Goal: Communication & Community: Answer question/provide support

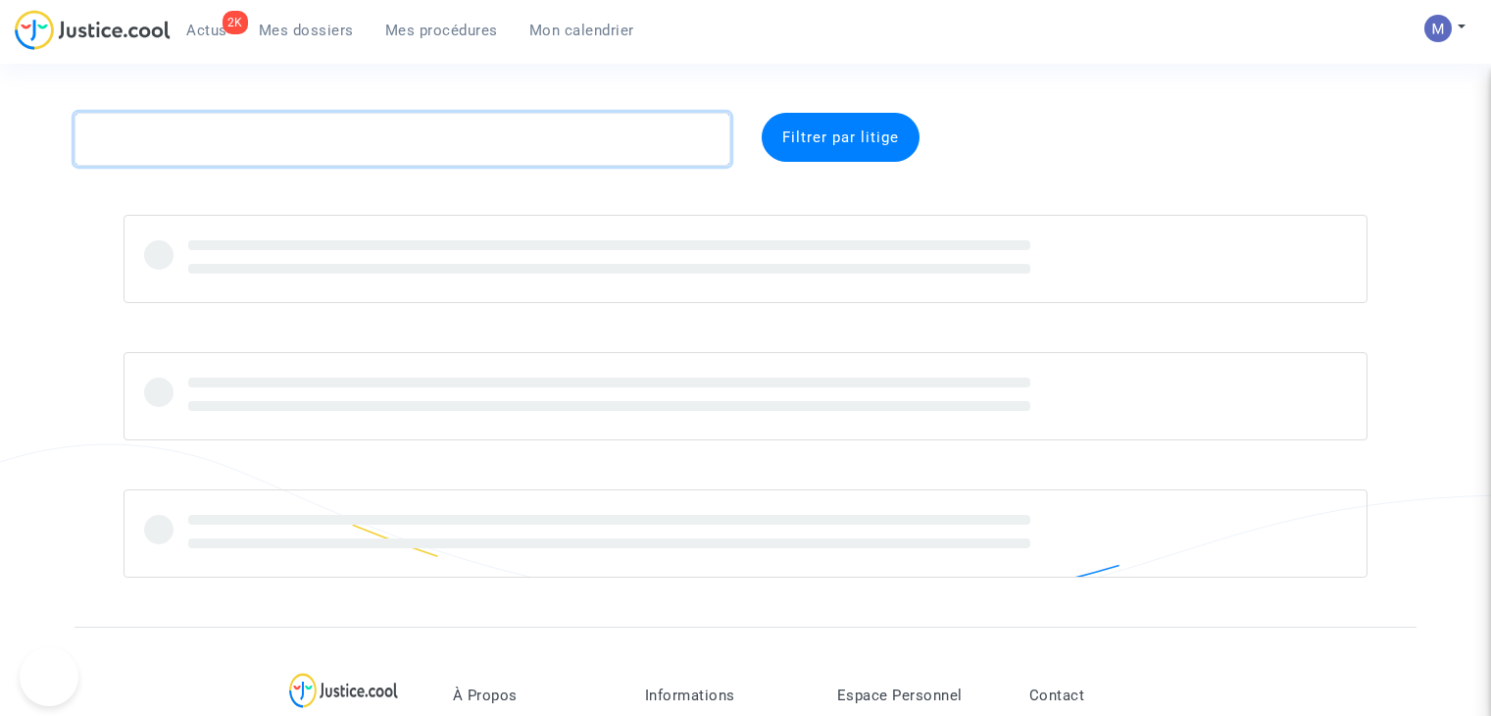
click at [314, 141] on textarea at bounding box center [403, 139] width 656 height 53
paste textarea "STAMKOPOULOS"
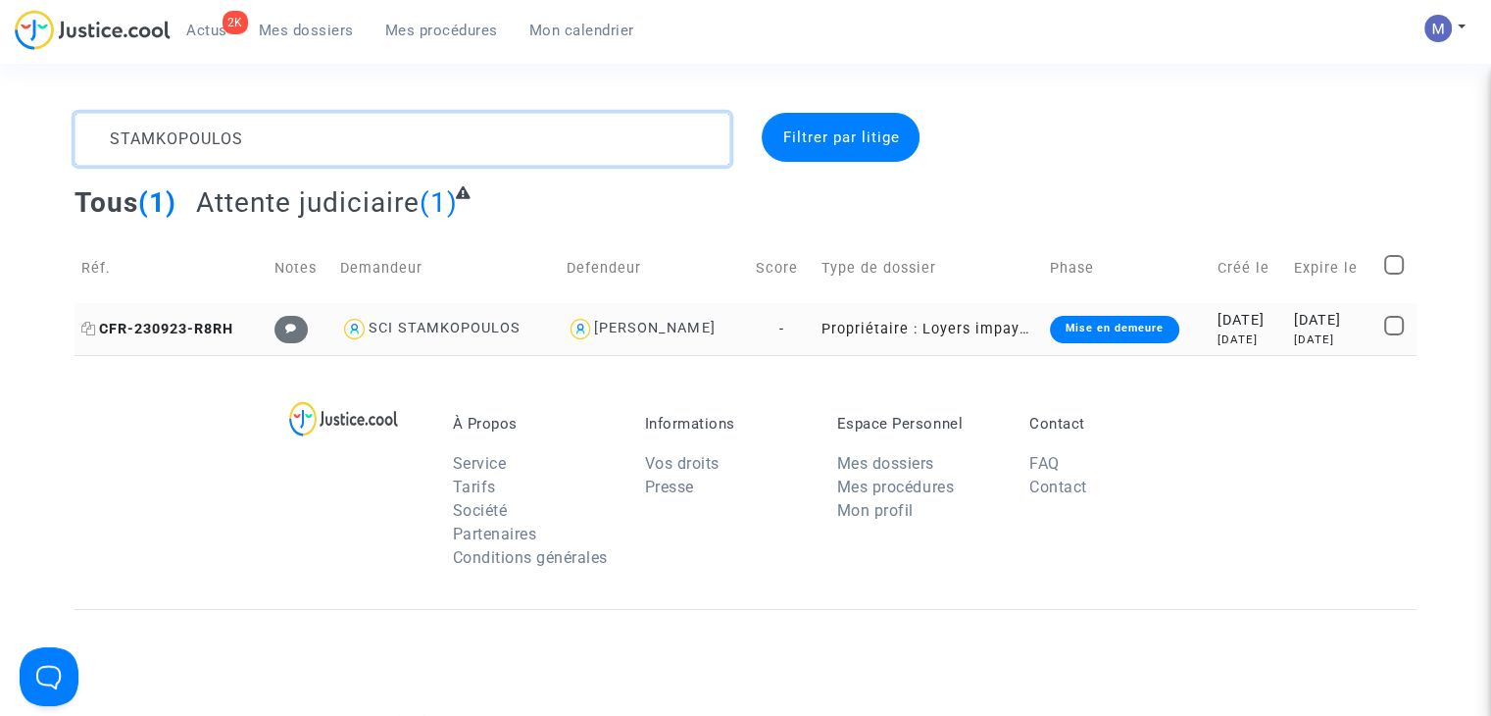
type textarea "STAMKOPOULOS"
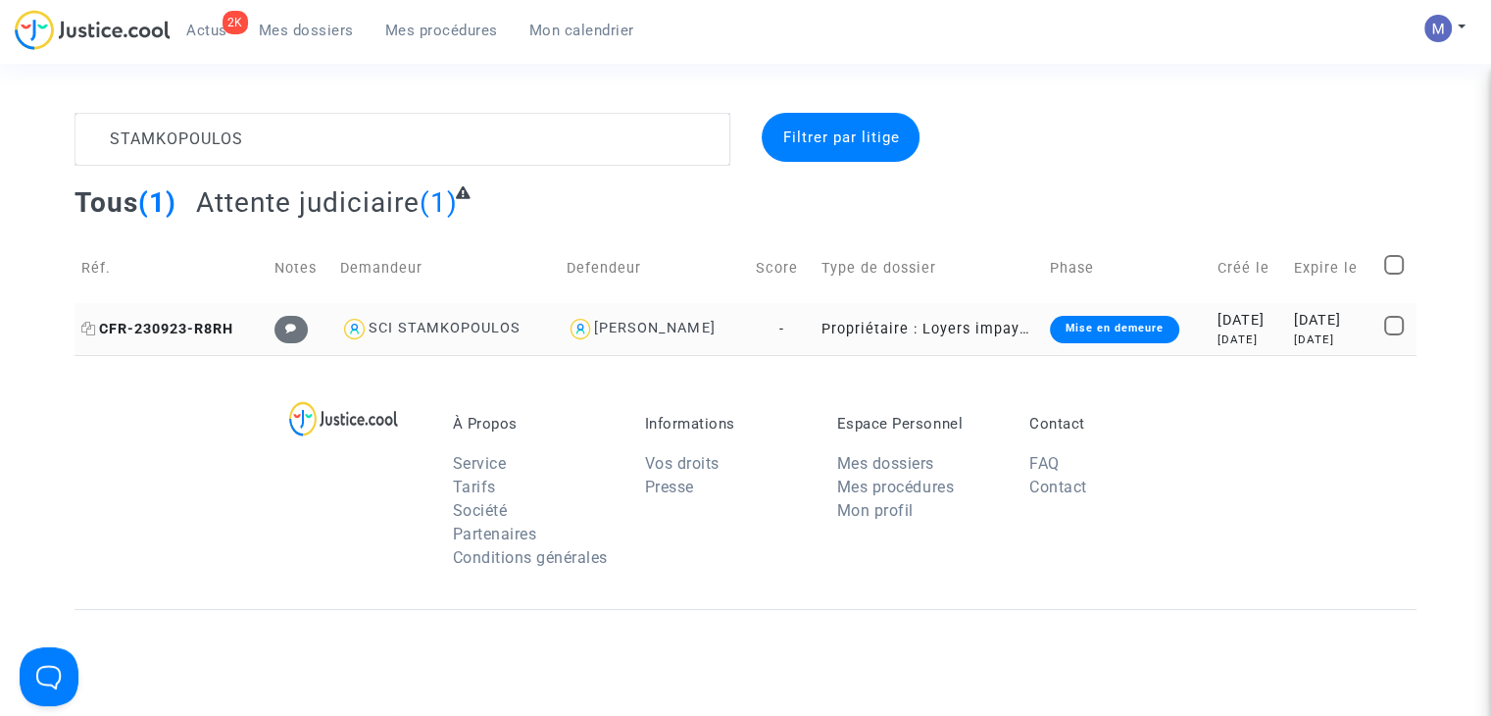
click at [157, 325] on span "CFR-230923-R8RH" at bounding box center [157, 329] width 152 height 17
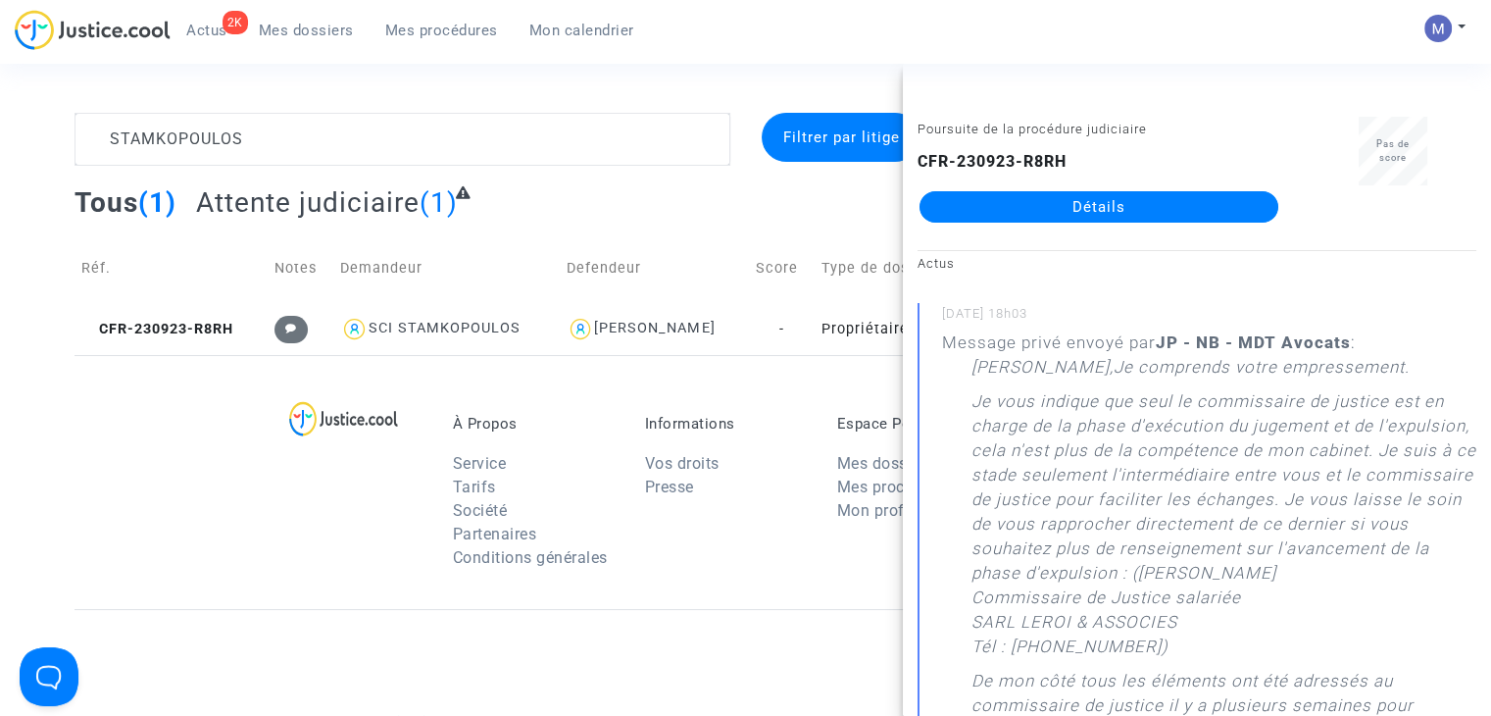
click at [1016, 186] on div "CFR-230923-R8RH Détails" at bounding box center [1099, 186] width 363 height 73
click at [1015, 201] on link "Détails" at bounding box center [1099, 206] width 359 height 31
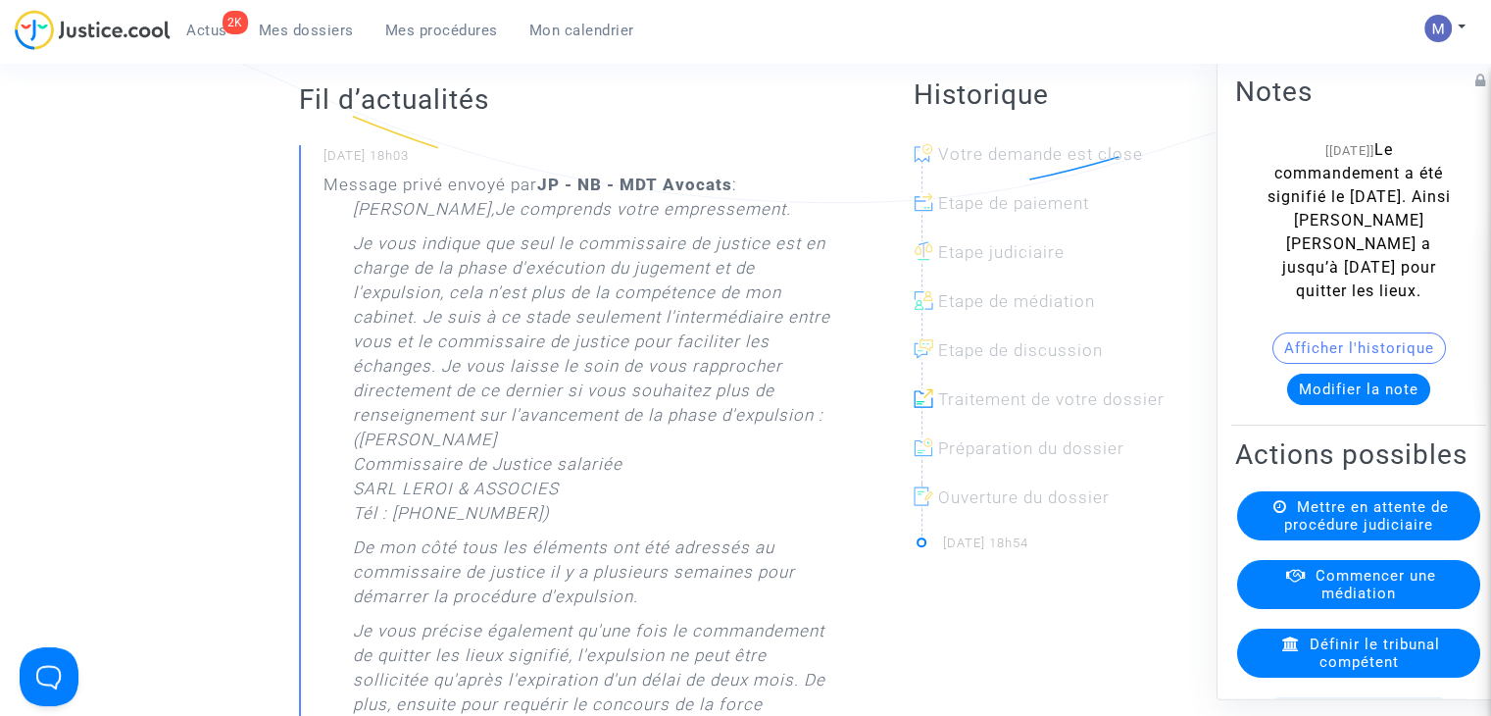
scroll to position [98, 0]
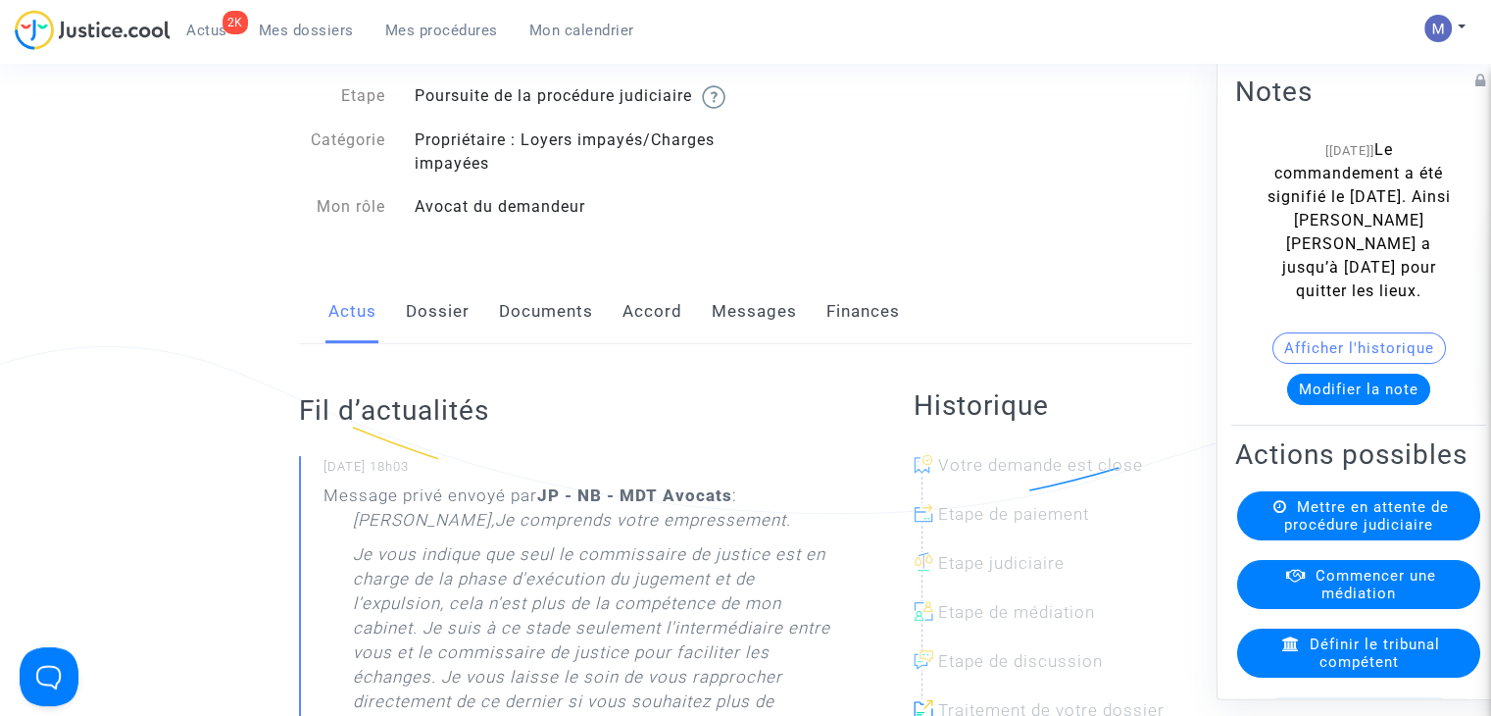
click at [545, 326] on link "Documents" at bounding box center [546, 311] width 94 height 65
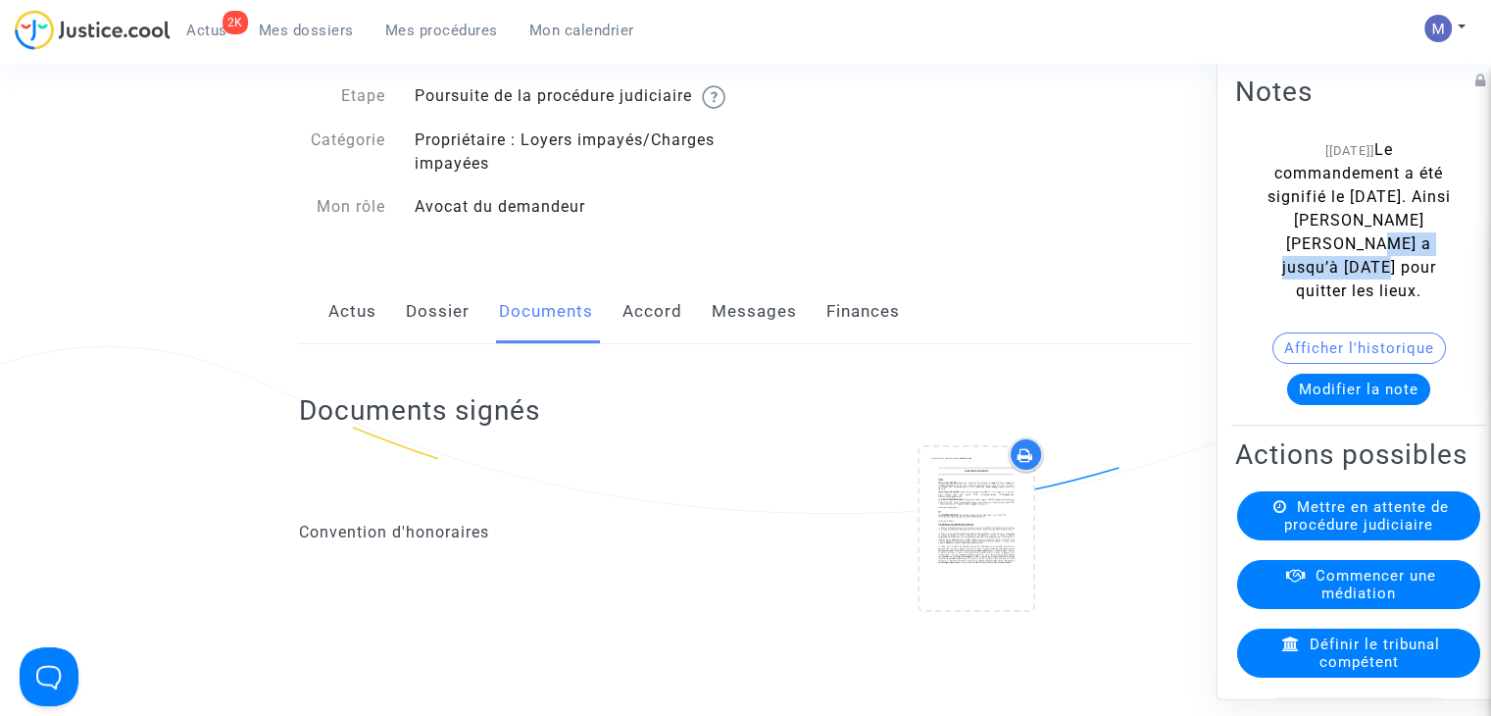
drag, startPoint x: 1345, startPoint y: 245, endPoint x: 1391, endPoint y: 263, distance: 49.3
click at [1391, 263] on span "Le commandement a été signifié le [DATE]. Ainsi [PERSON_NAME] [PERSON_NAME] a j…" at bounding box center [1359, 220] width 183 height 160
click at [736, 333] on link "Messages" at bounding box center [754, 311] width 85 height 65
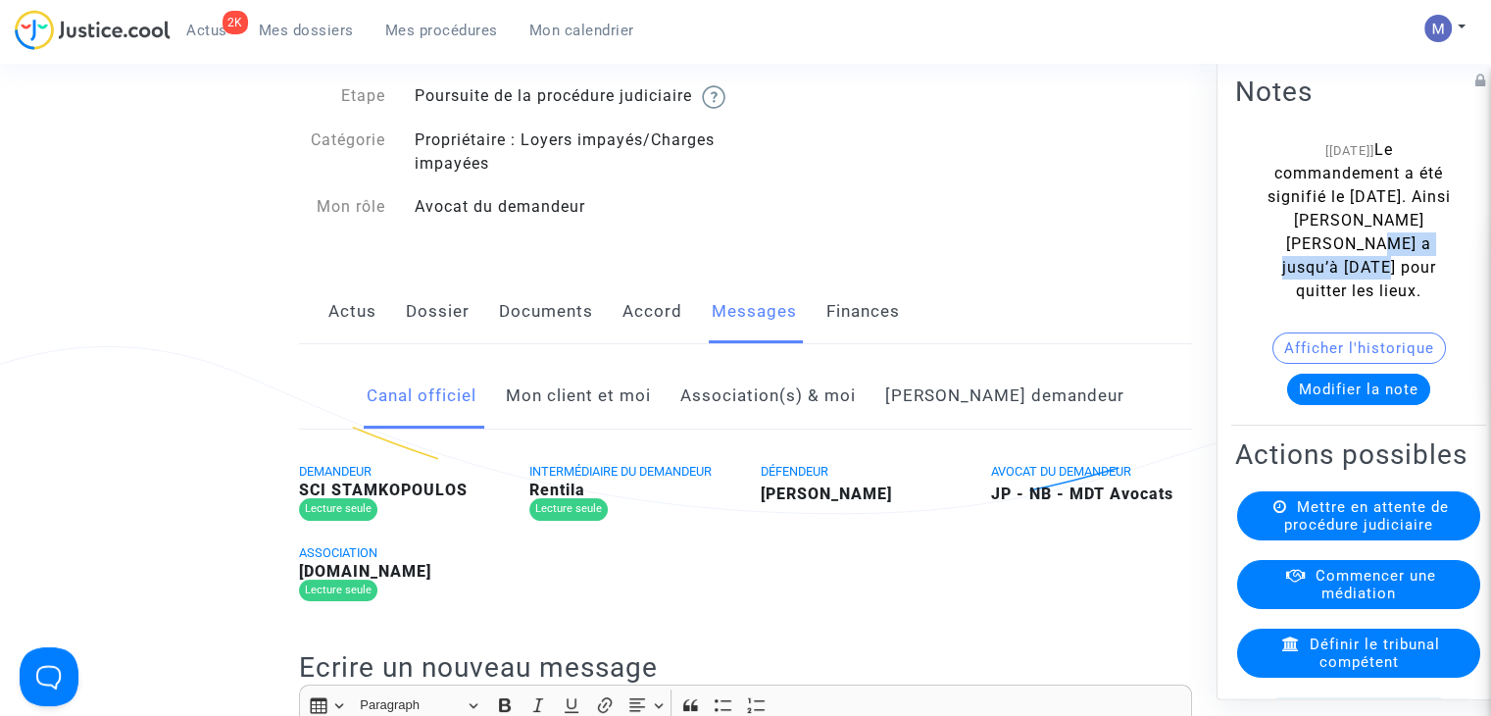
click at [618, 428] on link "Mon client et moi" at bounding box center [578, 396] width 145 height 65
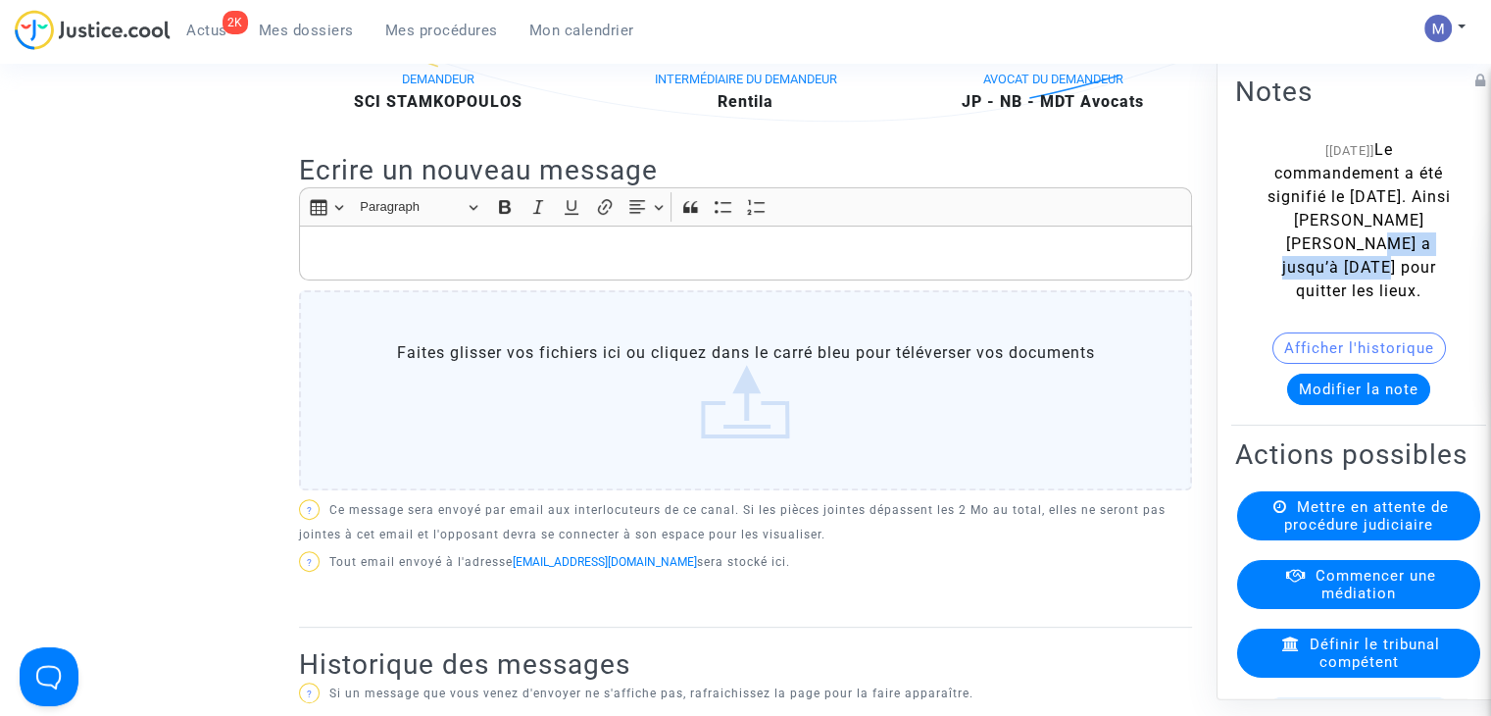
scroll to position [490, 0]
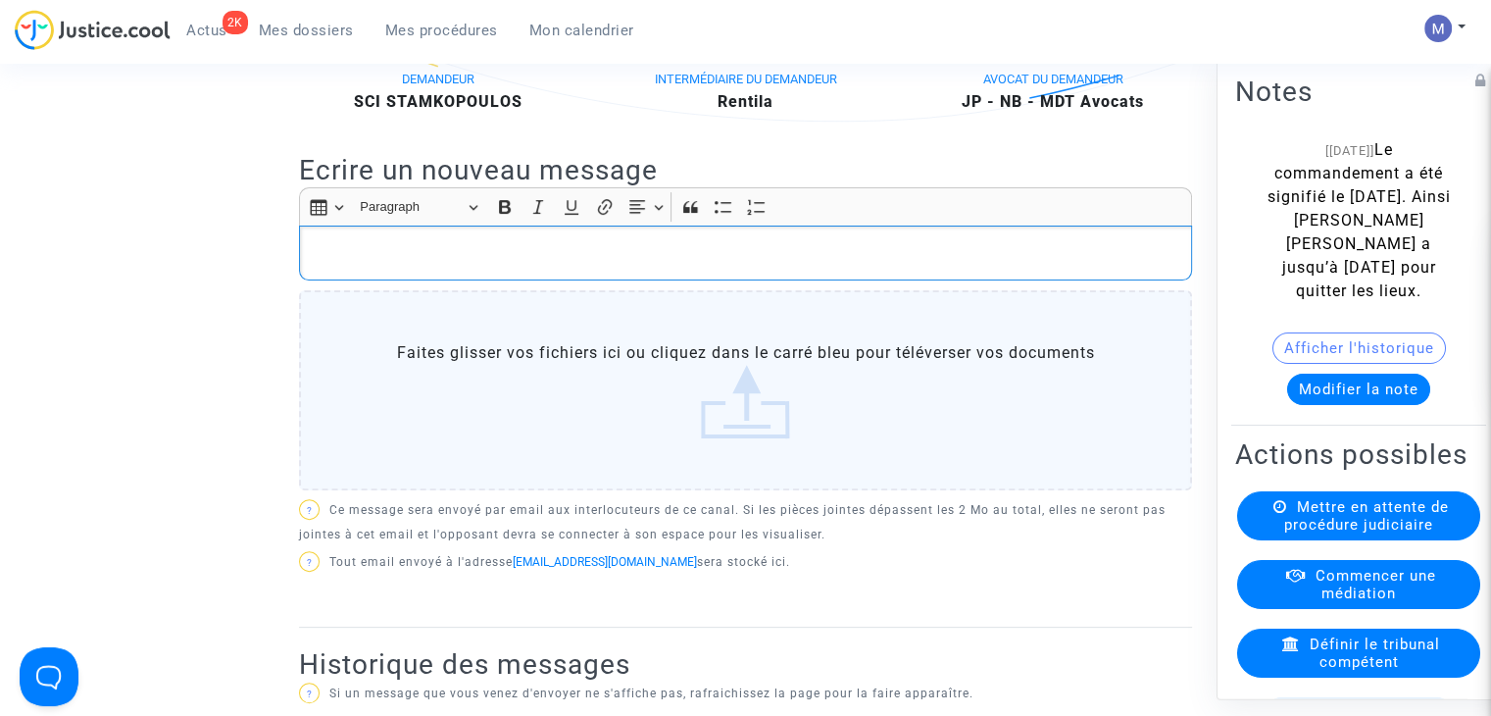
click at [498, 266] on p "Rich Text Editor, main" at bounding box center [746, 253] width 873 height 25
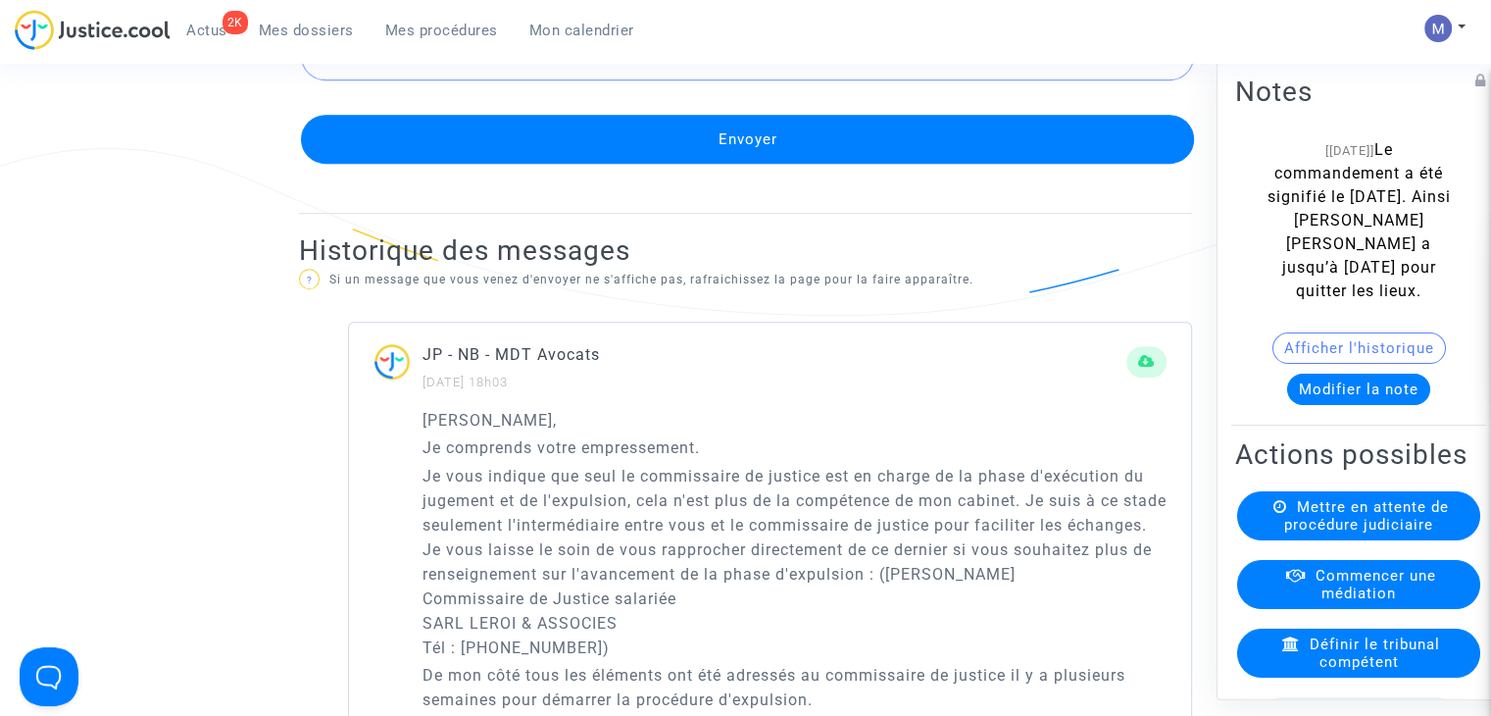
scroll to position [1176, 0]
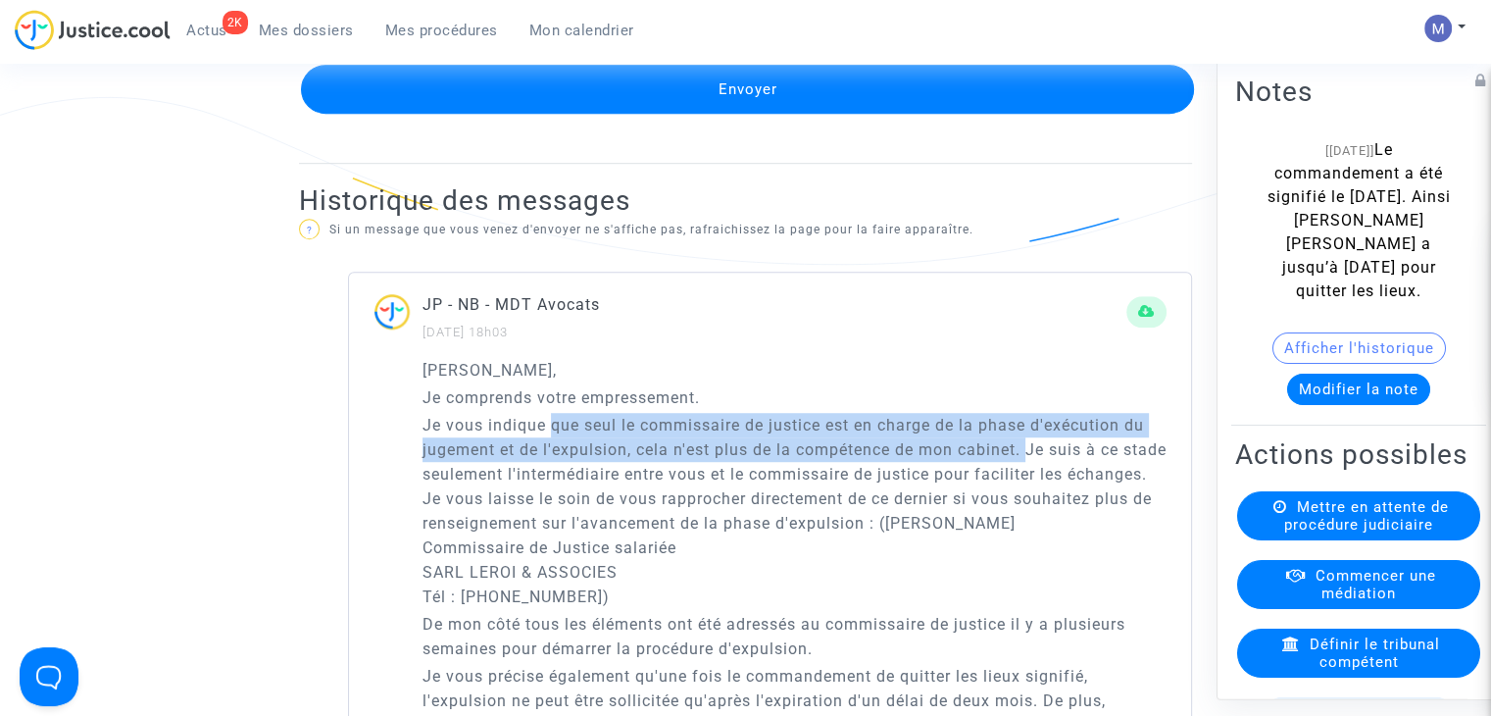
drag, startPoint x: 555, startPoint y: 446, endPoint x: 1024, endPoint y: 475, distance: 470.5
click at [1029, 473] on p "Je vous indique que seul le commissaire de justice est en charge de la phase d'…" at bounding box center [795, 511] width 744 height 196
copy p "que seul le commissaire de justice est en charge de la phase d'exécution du jug…"
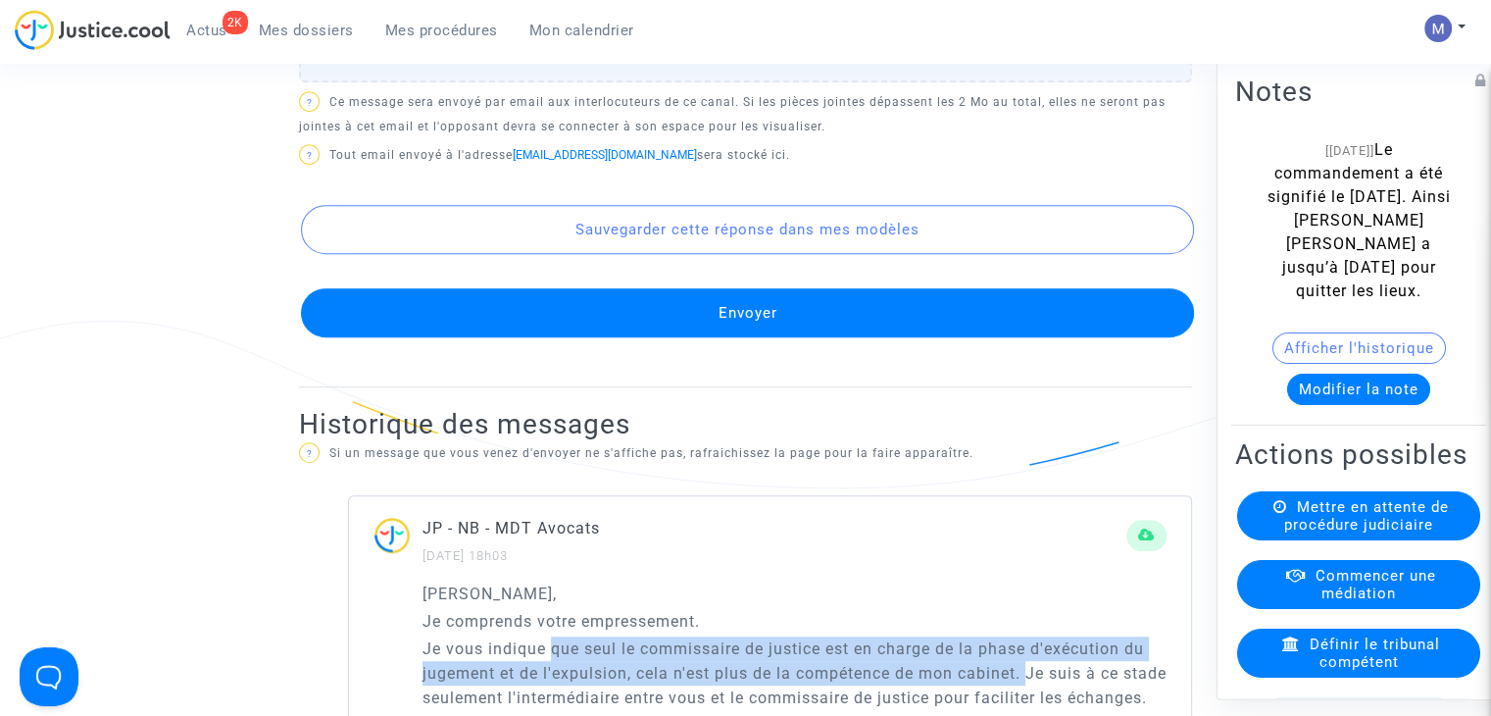
scroll to position [490, 0]
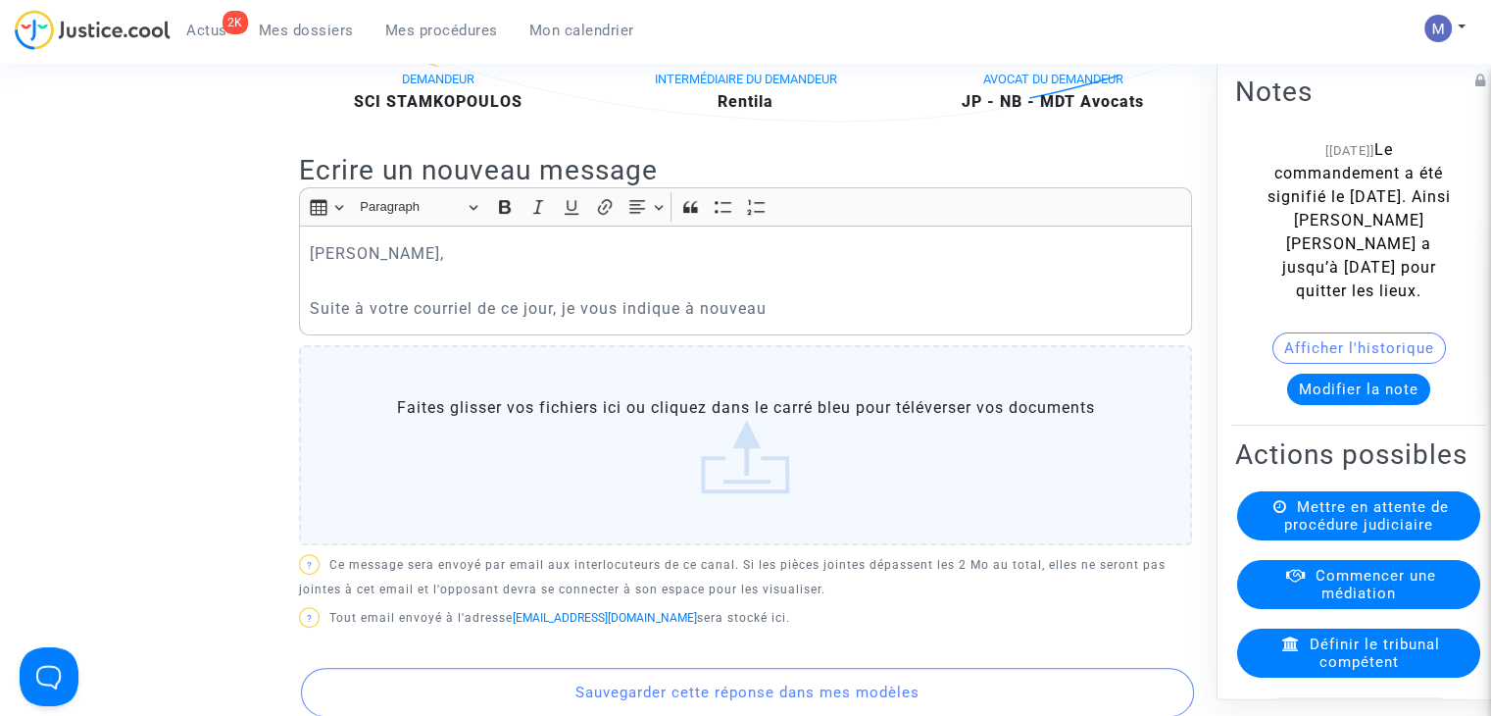
click at [800, 321] on p "Suite à votre courriel de ce jour, je vous indique à nouveau" at bounding box center [746, 308] width 873 height 25
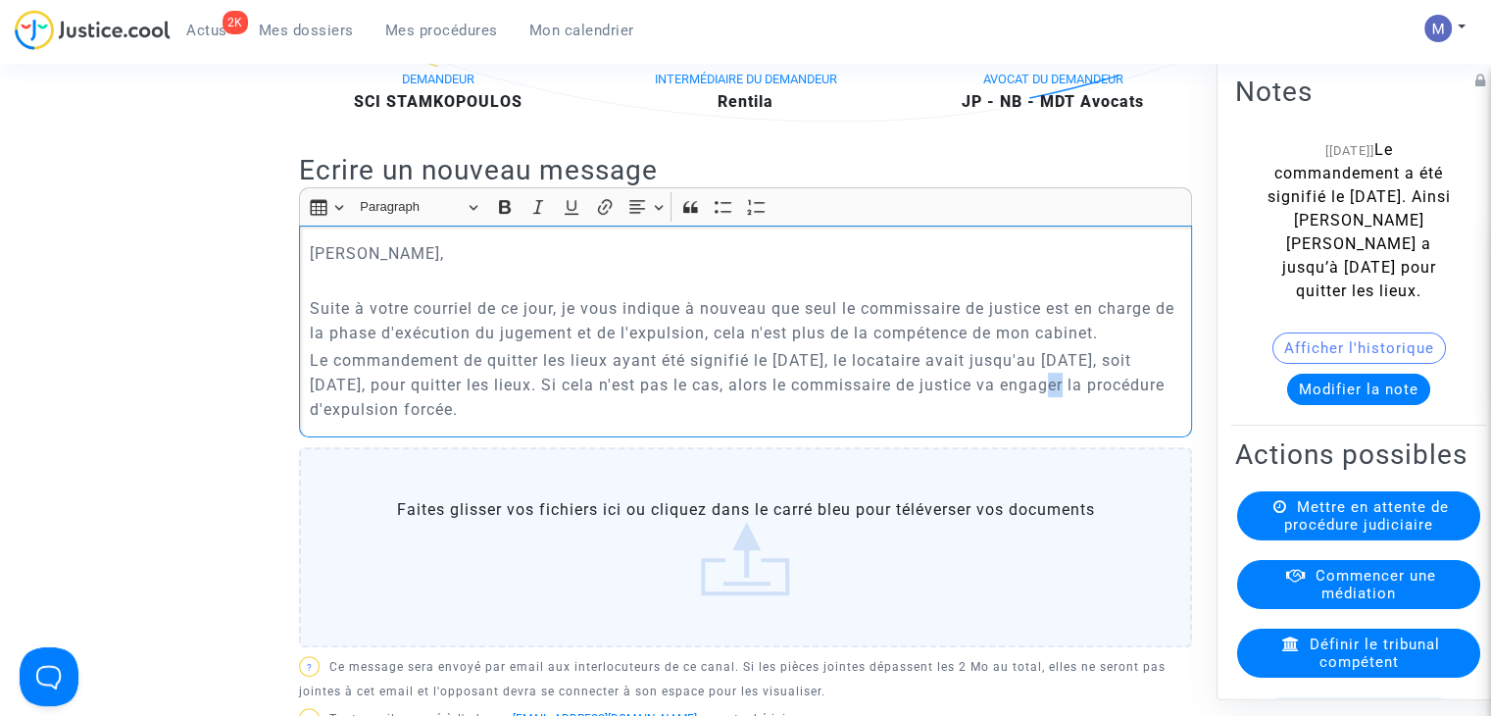
click at [992, 406] on p "Le commandement de quitter les lieux ayant été signifié le [DATE], le locataire…" at bounding box center [746, 385] width 873 height 74
click at [598, 422] on p "Le commandement de quitter les lieux ayant été signifié le [DATE], le locataire…" at bounding box center [746, 385] width 873 height 74
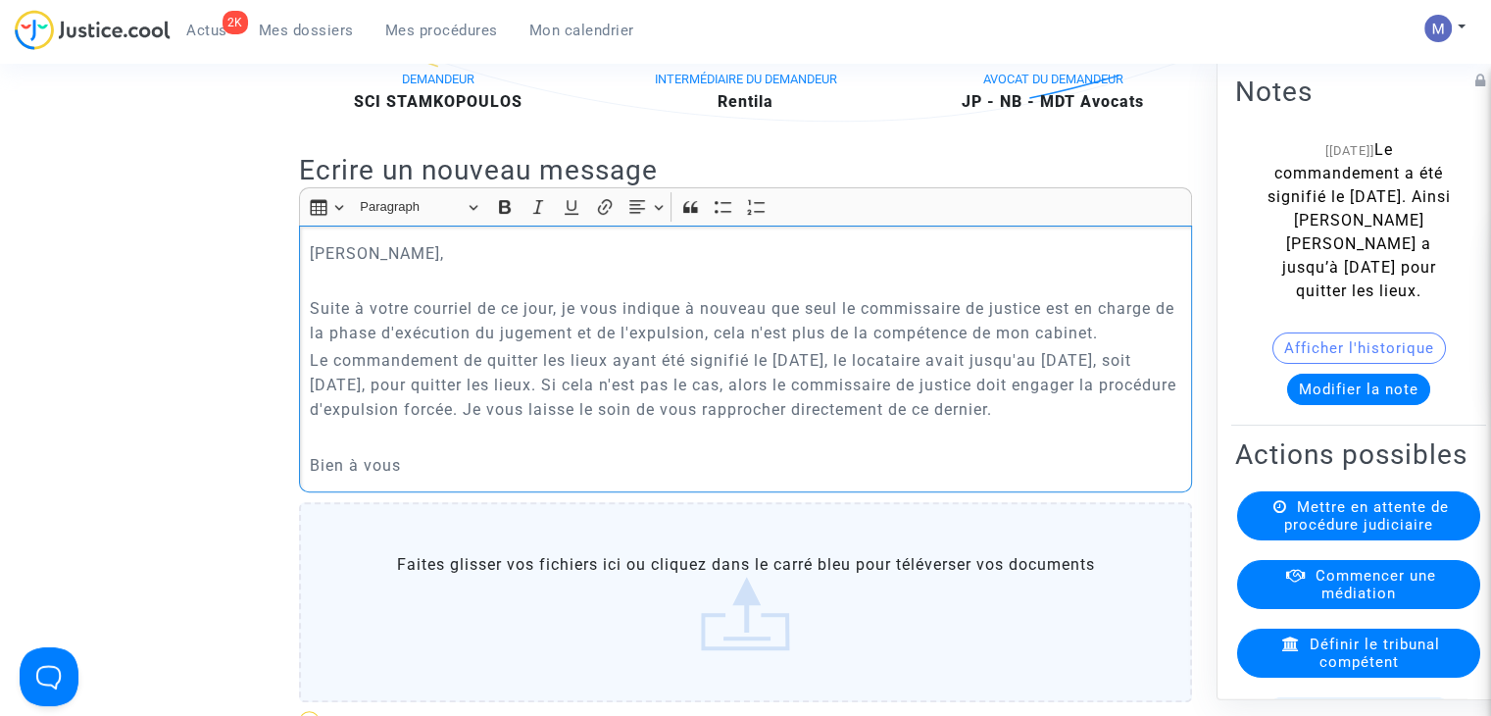
click at [1110, 422] on p "Le commandement de quitter les lieux ayant été signifié le [DATE], le locataire…" at bounding box center [746, 385] width 873 height 74
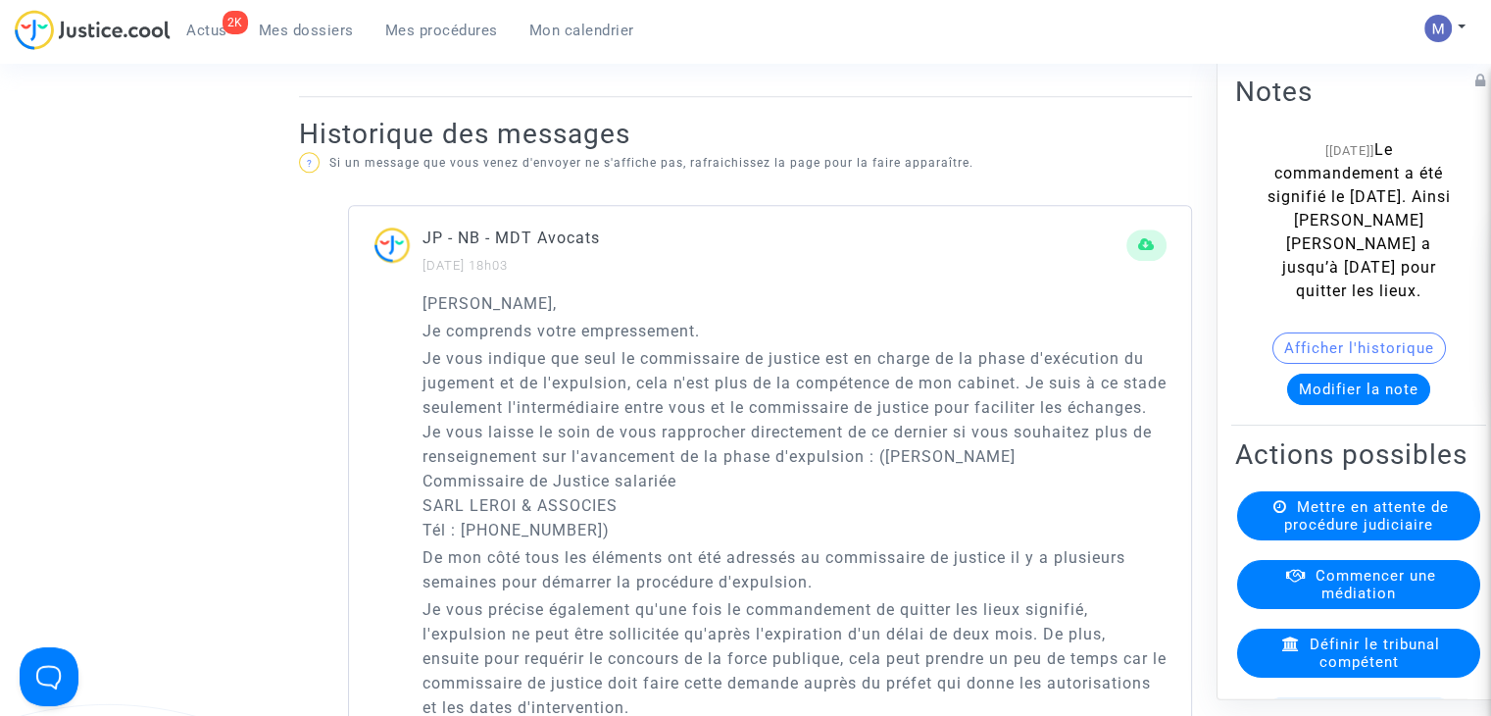
scroll to position [1471, 0]
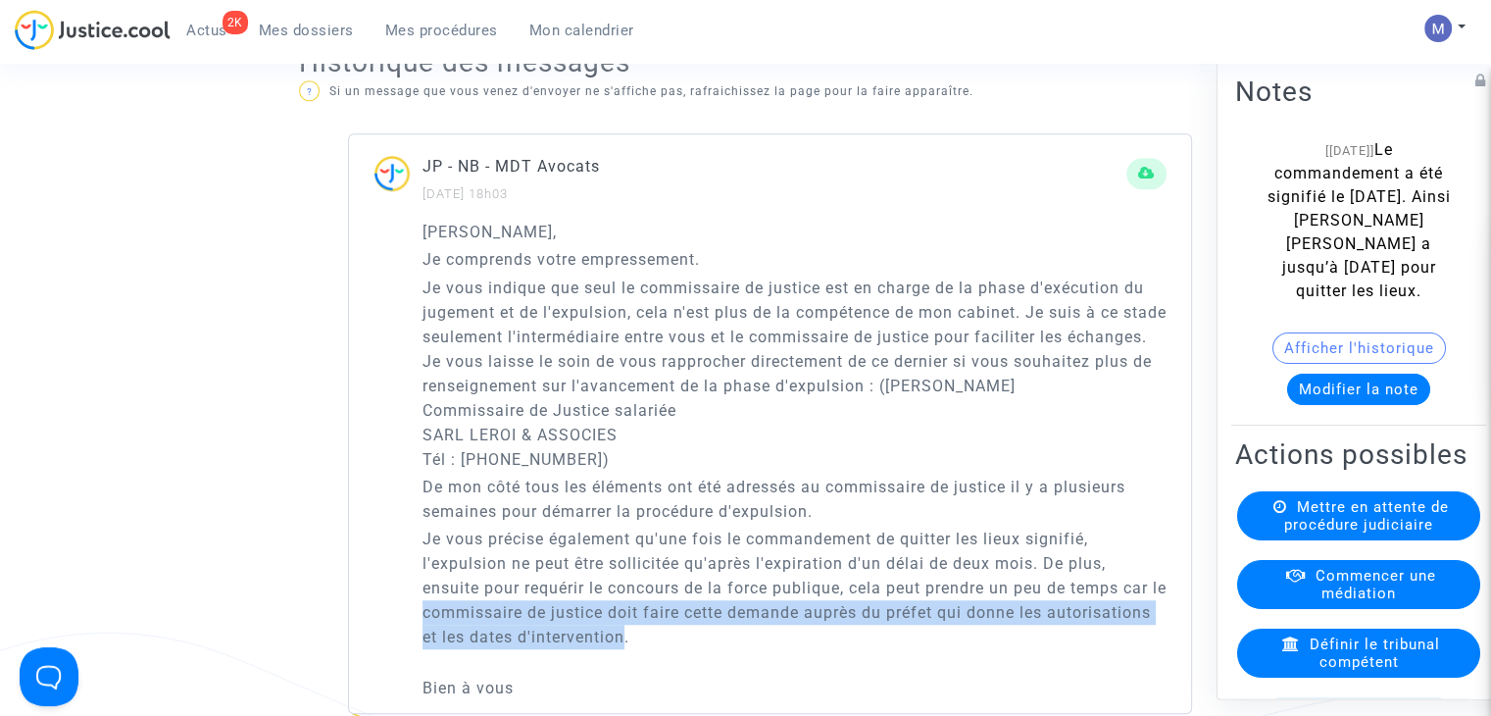
drag, startPoint x: 732, startPoint y: 660, endPoint x: 437, endPoint y: 625, distance: 297.2
click at [437, 626] on p "Je vous précise également qu'une fois le commandement de quitter les lieux sign…" at bounding box center [795, 587] width 744 height 123
copy p "commissaire de justice doit faire cette demande auprès du préfet qui donne les …"
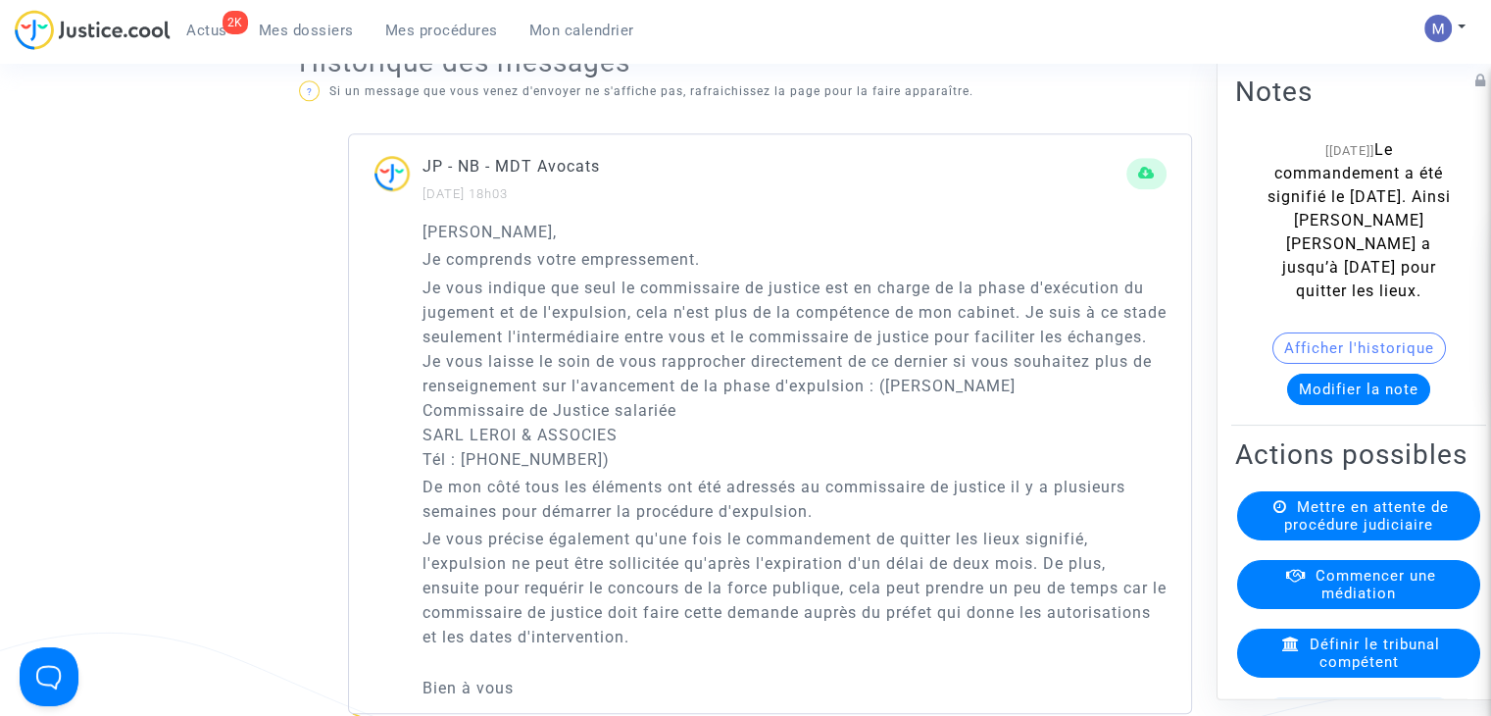
click at [753, 562] on p "Je vous précise également qu'une fois le commandement de quitter les lieux sign…" at bounding box center [795, 587] width 744 height 123
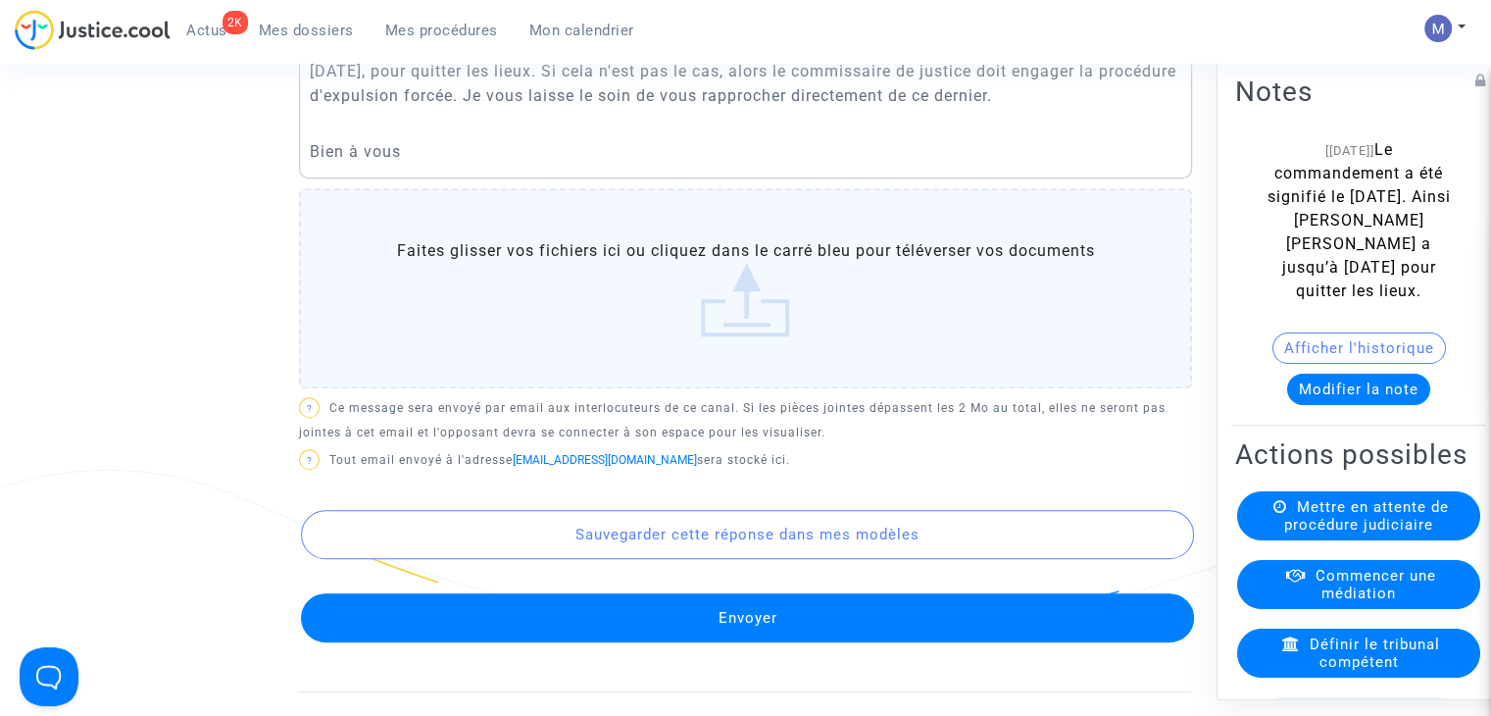
scroll to position [588, 0]
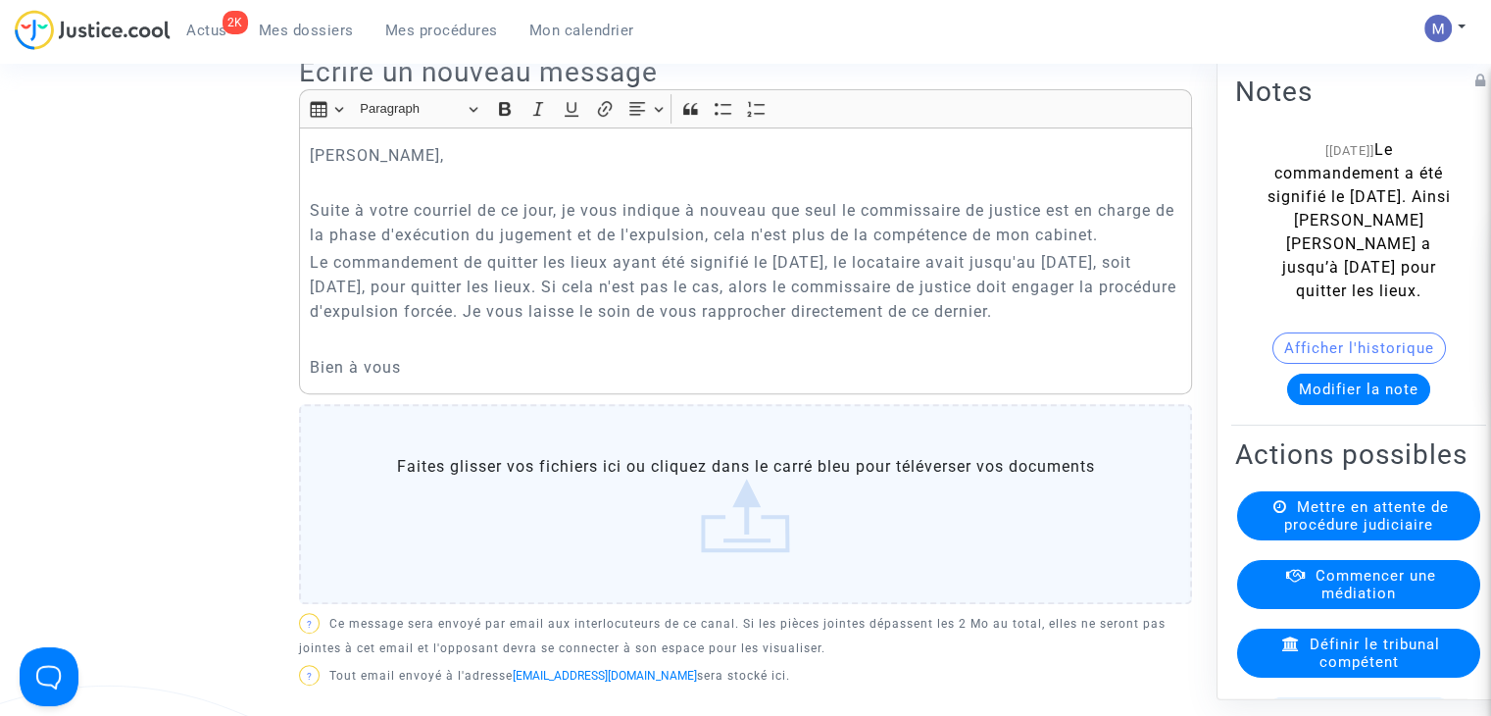
click at [542, 324] on p "Le commandement de quitter les lieux ayant été signifié le [DATE], le locataire…" at bounding box center [746, 287] width 873 height 74
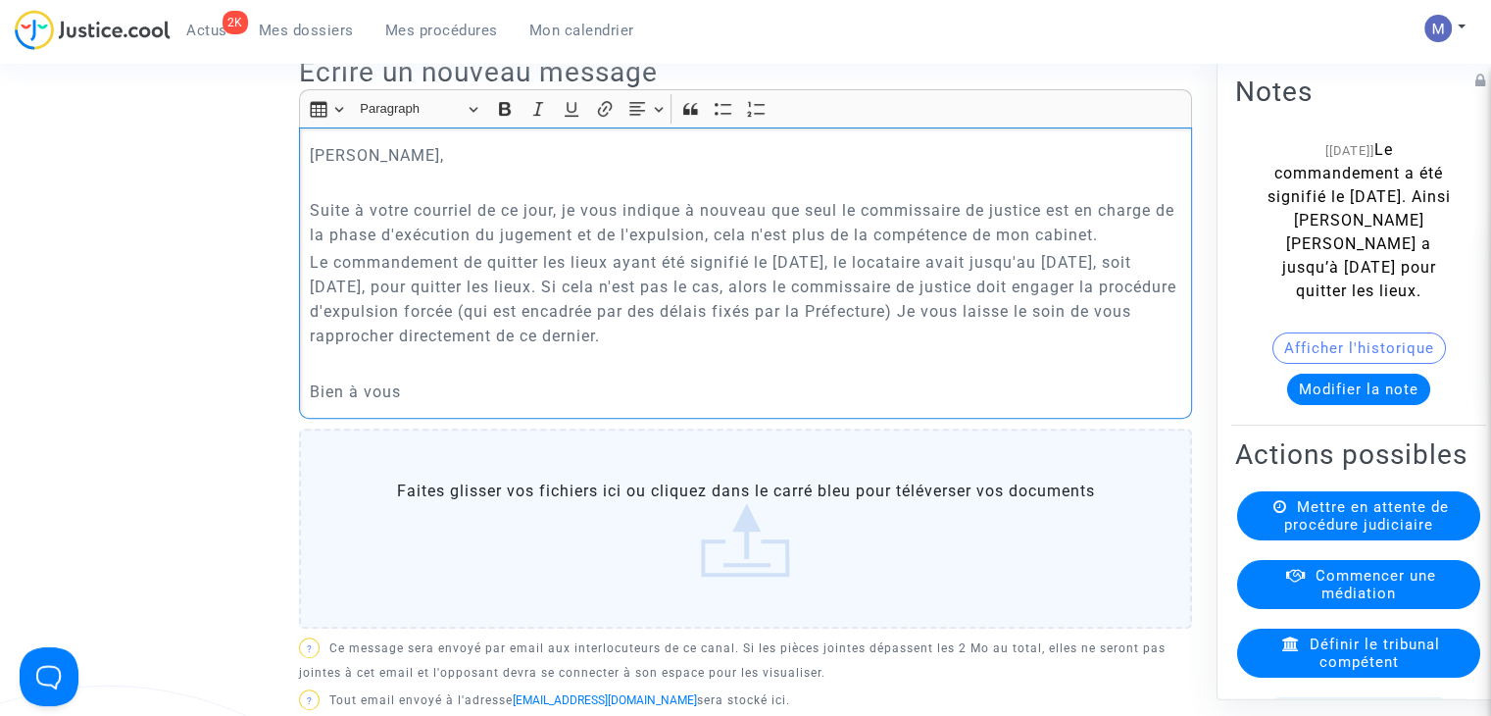
click at [831, 336] on p "Le commandement de quitter les lieux ayant été signifié le [DATE], le locataire…" at bounding box center [746, 299] width 873 height 98
click at [902, 332] on p "Le commandement de quitter les lieux ayant été signifié le [DATE], le locataire…" at bounding box center [746, 299] width 873 height 98
click at [969, 331] on p "Le commandement de quitter les lieux ayant été signifié le [DATE], le locataire…" at bounding box center [746, 299] width 873 height 98
drag, startPoint x: 1070, startPoint y: 334, endPoint x: 979, endPoint y: 328, distance: 90.4
click at [980, 338] on p "Le commandement de quitter les lieux ayant été signifié le [DATE], le locataire…" at bounding box center [746, 299] width 873 height 98
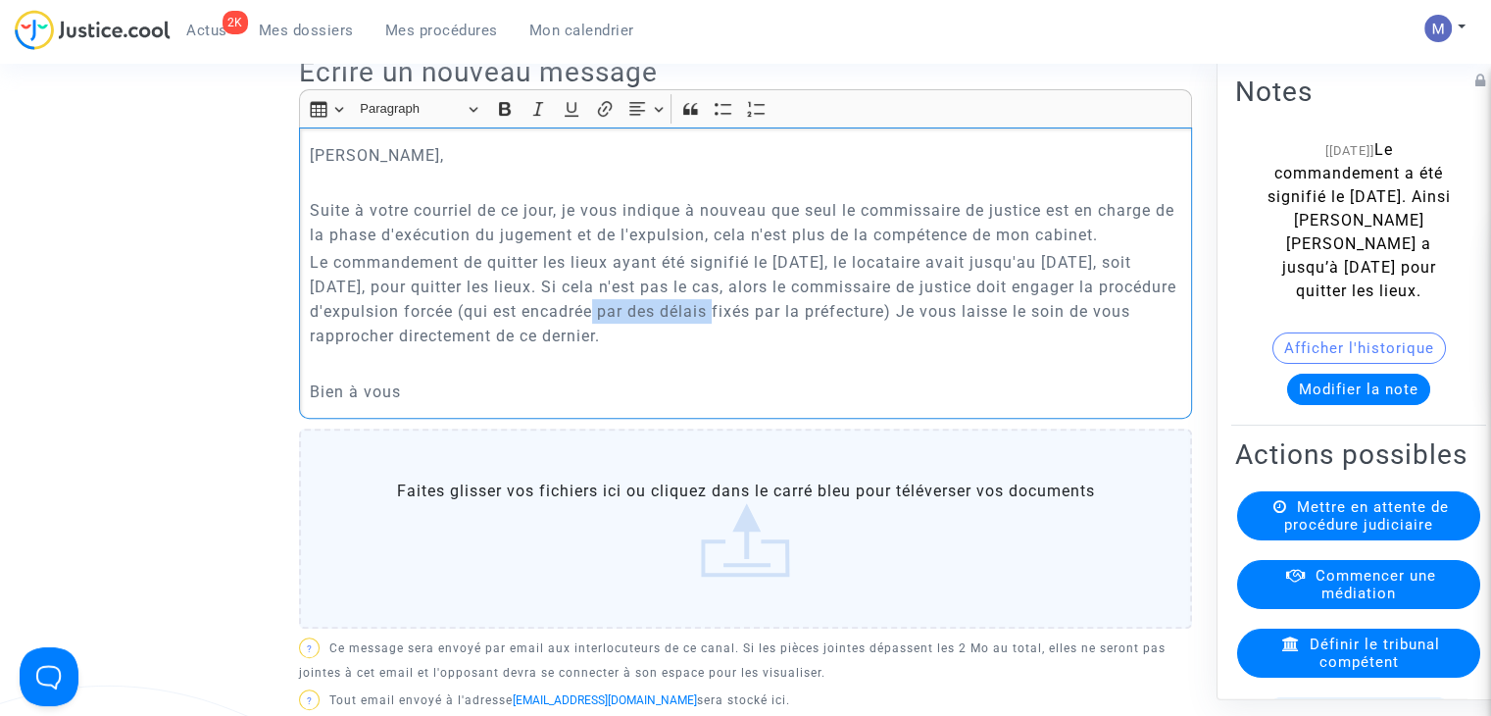
drag, startPoint x: 742, startPoint y: 334, endPoint x: 607, endPoint y: 326, distance: 135.5
click at [607, 333] on p "Le commandement de quitter les lieux ayant été signifié le [DATE], le locataire…" at bounding box center [746, 299] width 873 height 98
drag, startPoint x: 697, startPoint y: 334, endPoint x: 862, endPoint y: 330, distance: 164.8
click at [862, 330] on p "Le commandement de quitter les lieux ayant été signifié le [DATE], le locataire…" at bounding box center [746, 299] width 873 height 98
click at [474, 404] on p "Bien à vous" at bounding box center [746, 391] width 873 height 25
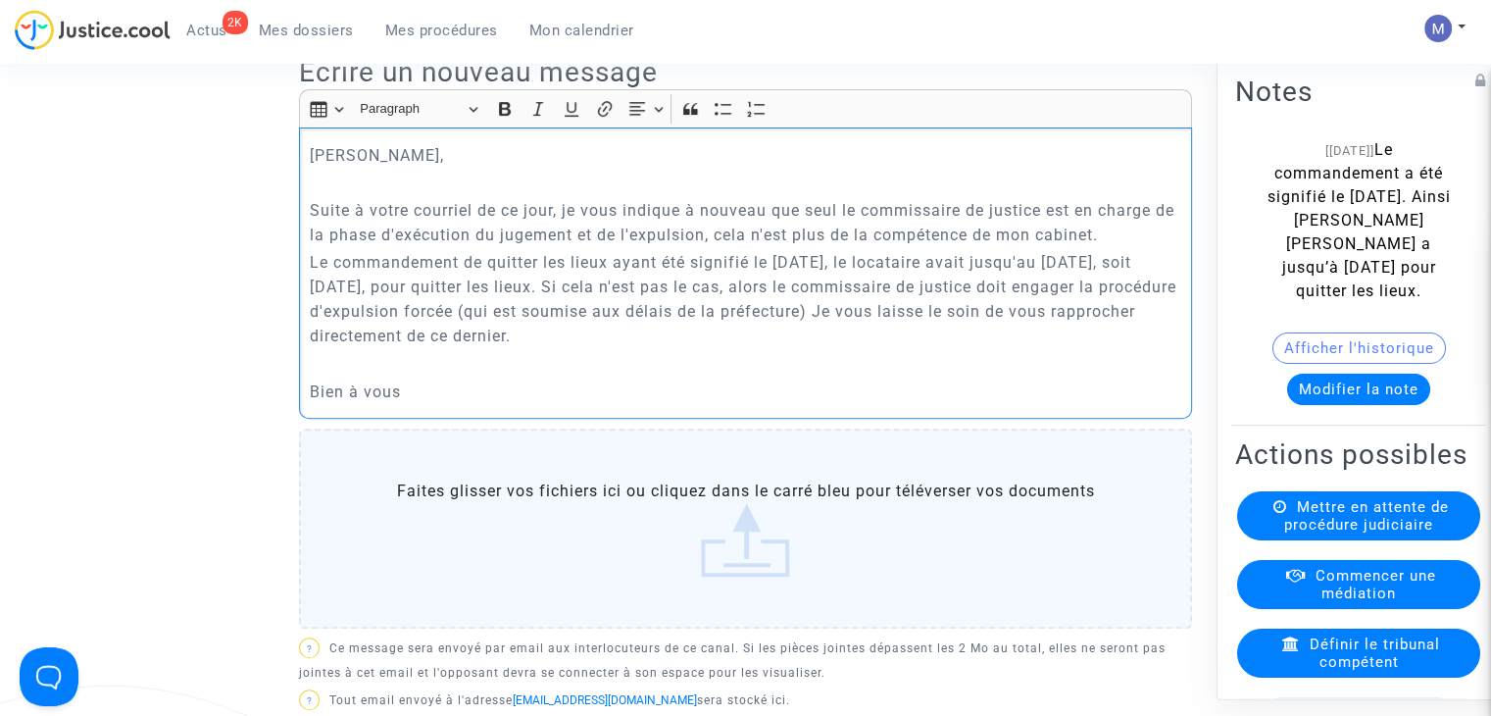
click at [893, 338] on p "Le commandement de quitter les lieux ayant été signifié le [DATE], le locataire…" at bounding box center [746, 299] width 873 height 98
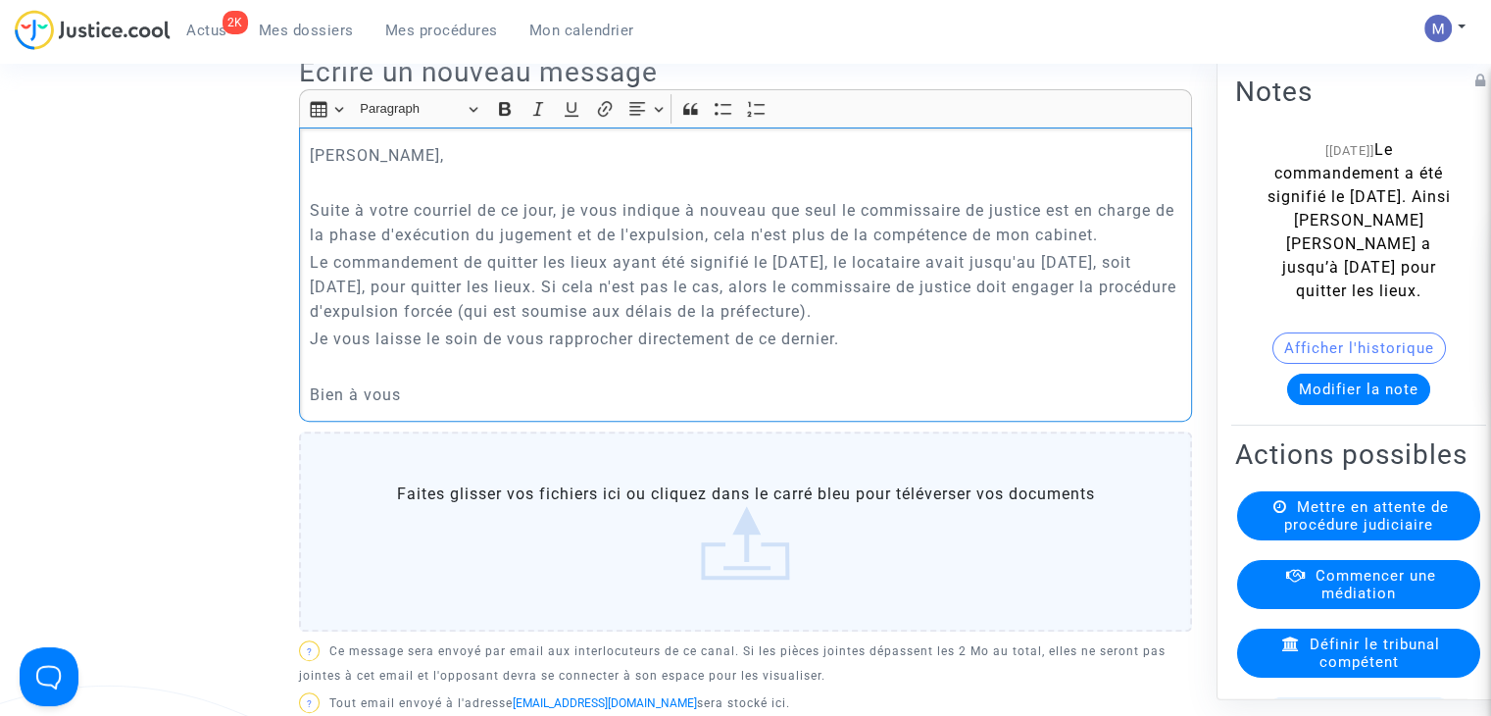
click at [854, 351] on p "Je vous laisse le soin de vous rapprocher directement de ce dernier." at bounding box center [746, 338] width 873 height 25
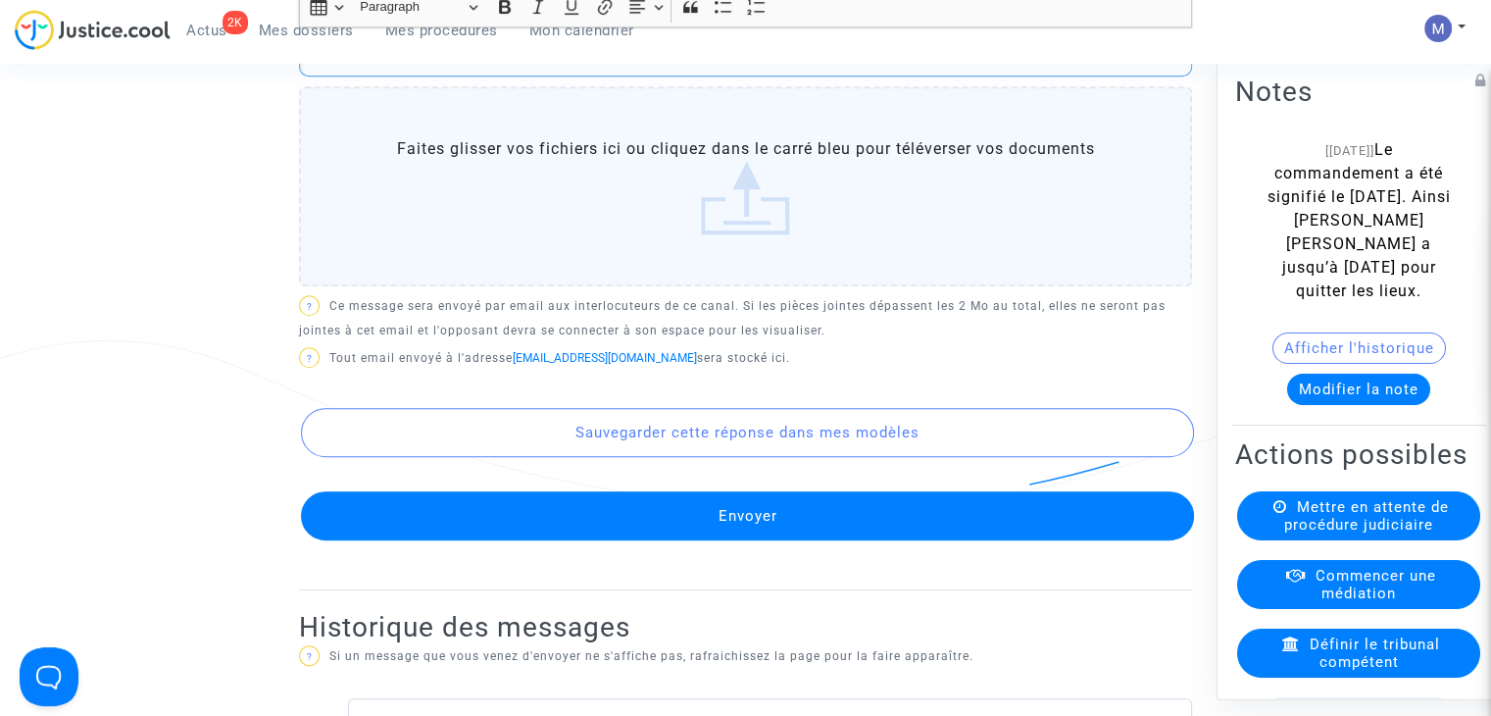
scroll to position [980, 0]
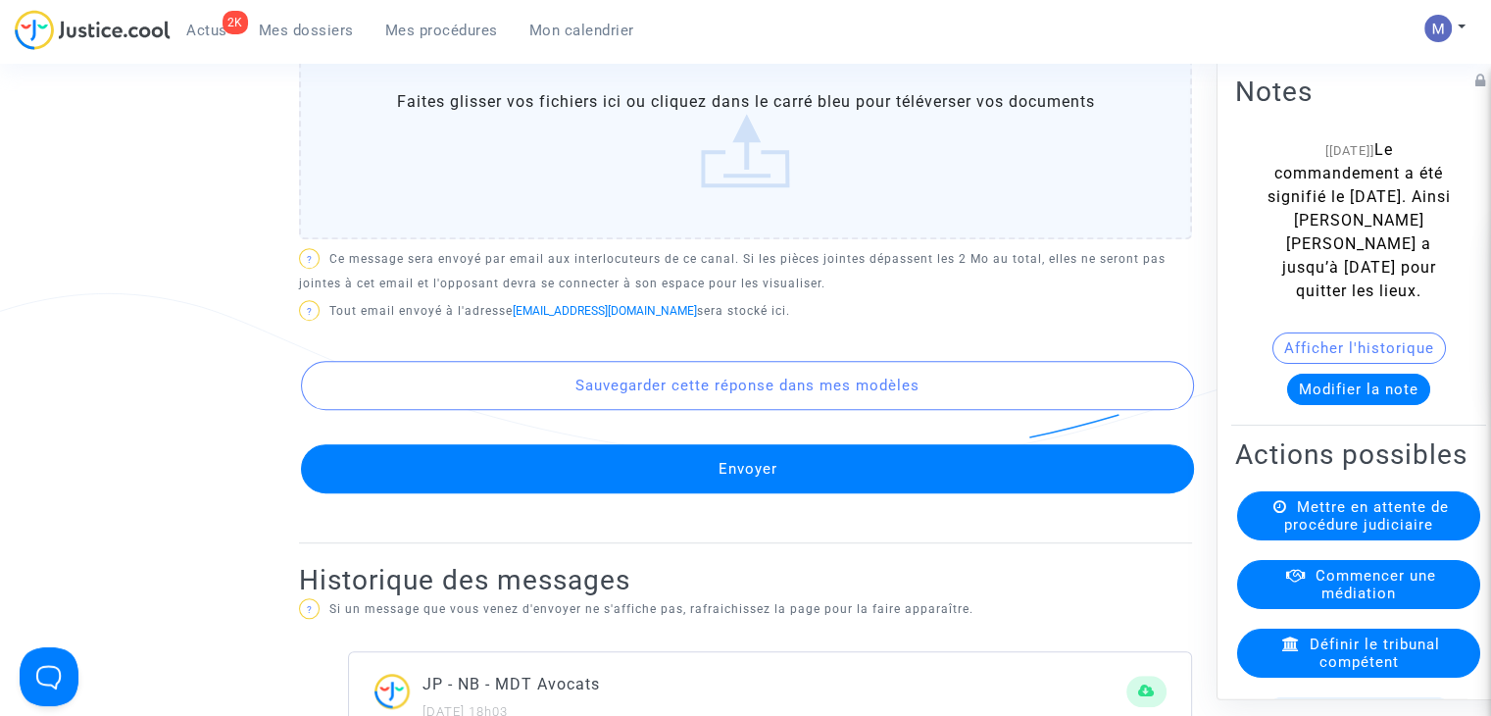
click at [702, 491] on button "Envoyer" at bounding box center [747, 468] width 893 height 49
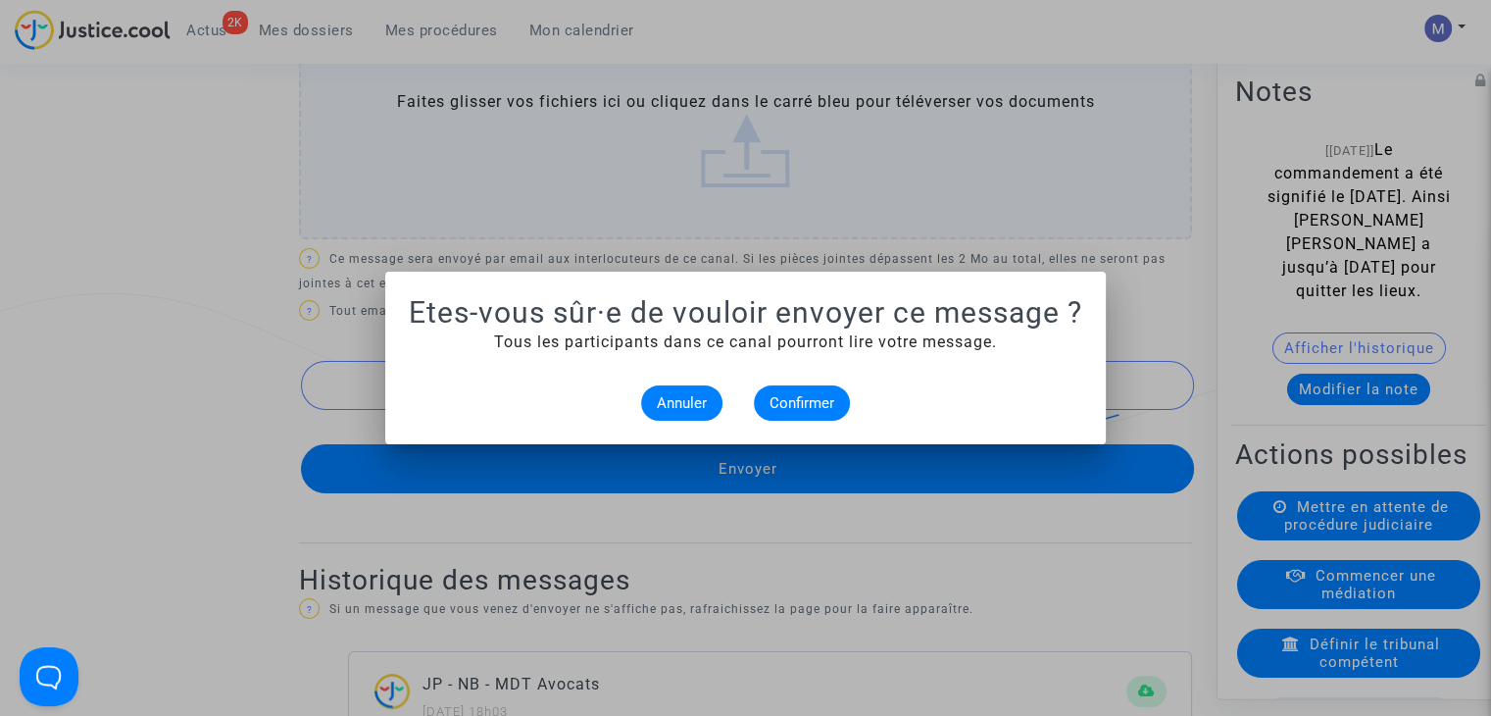
scroll to position [0, 0]
click at [791, 398] on span "Confirmer" at bounding box center [802, 403] width 65 height 18
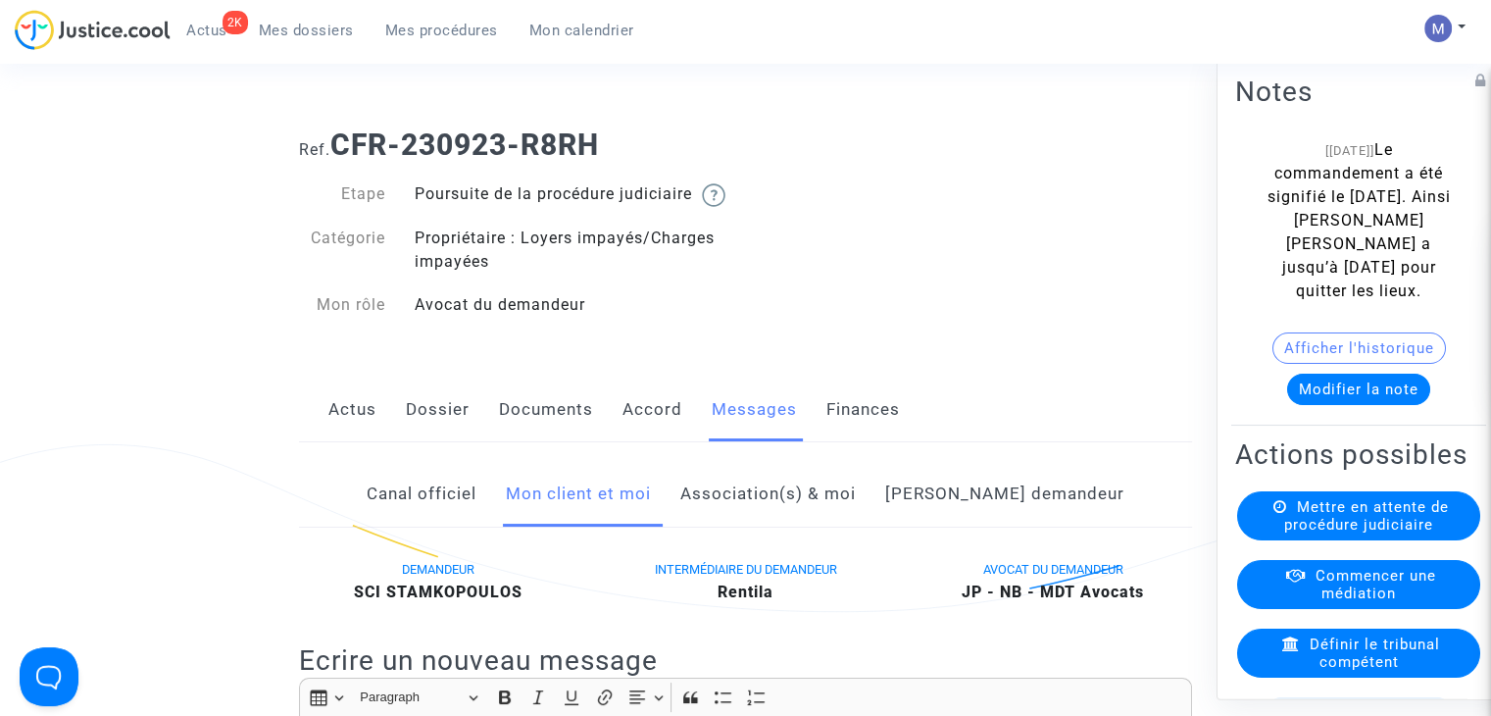
click at [303, 25] on span "Mes dossiers" at bounding box center [306, 31] width 95 height 18
